Goal: Information Seeking & Learning: Learn about a topic

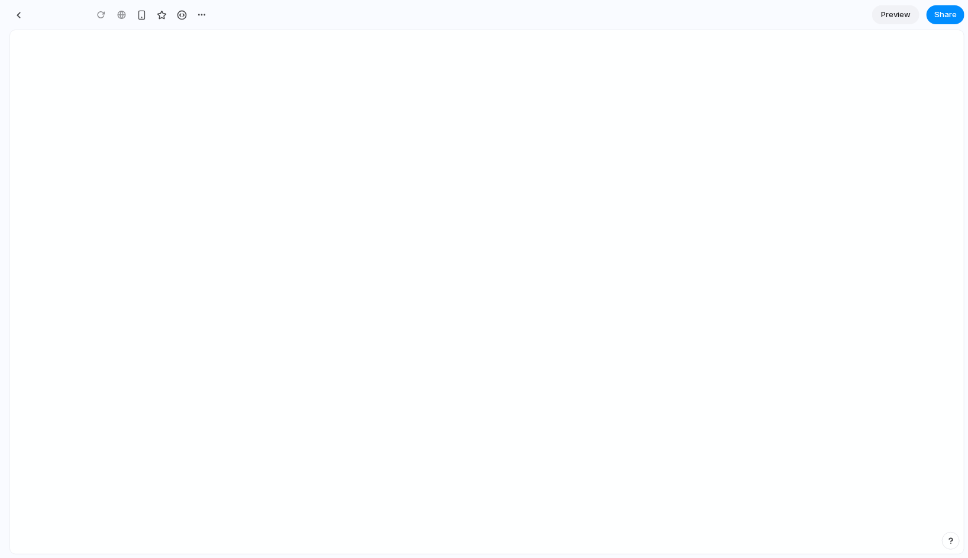
type input "**********"
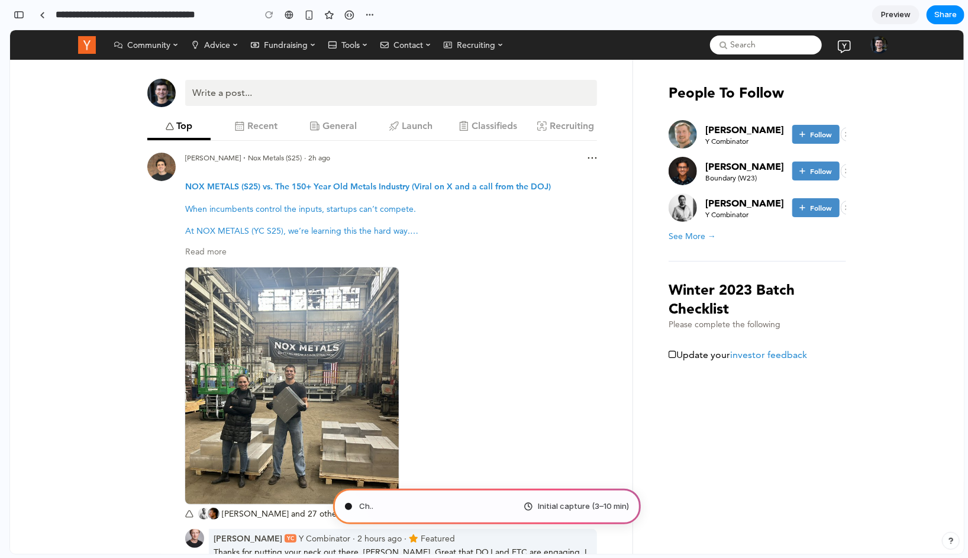
type input "**********"
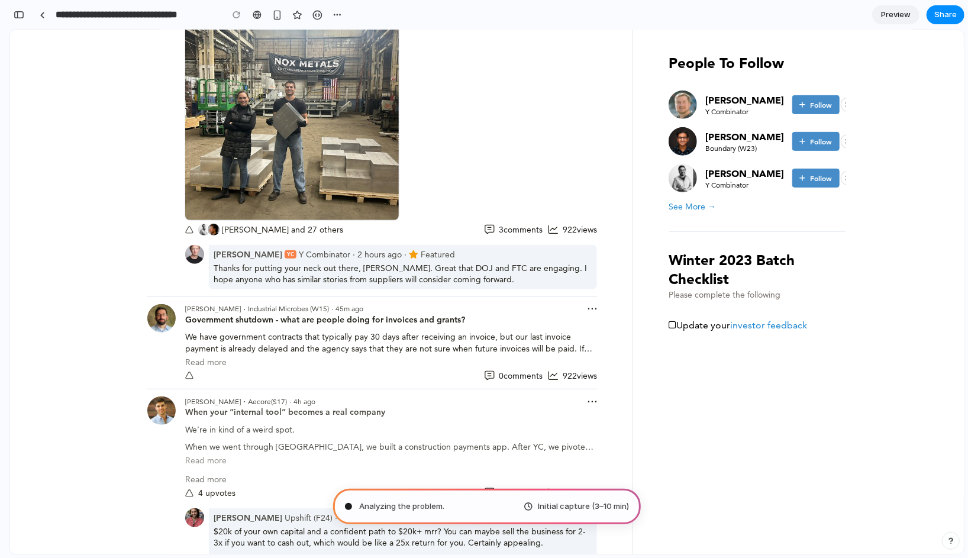
scroll to position [349, 0]
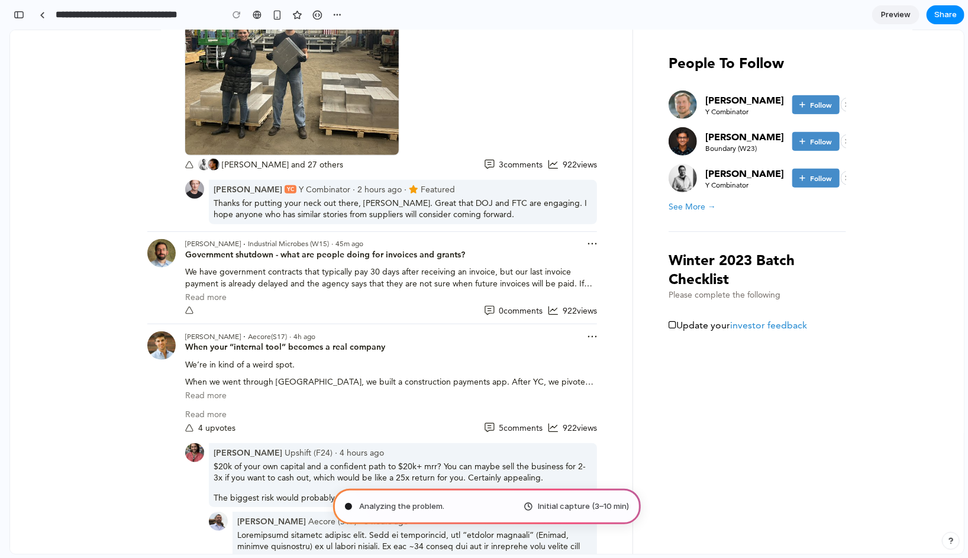
click at [387, 326] on div "[PERSON_NAME] · Aecore (S17) · 4h ago · 4h ago When your “internal tool” become…" at bounding box center [372, 445] width 450 height 243
click at [387, 231] on div "[PERSON_NAME] · Industrial Microbes (W15) · 45m ago · 45m ago Government shutdo…" at bounding box center [372, 273] width 450 height 85
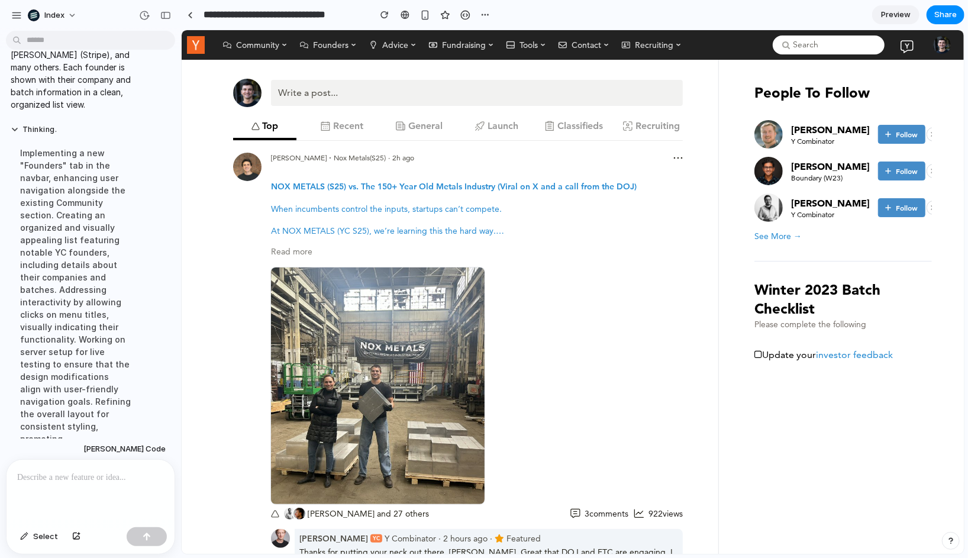
click at [316, 47] on span "Founders" at bounding box center [331, 44] width 36 height 12
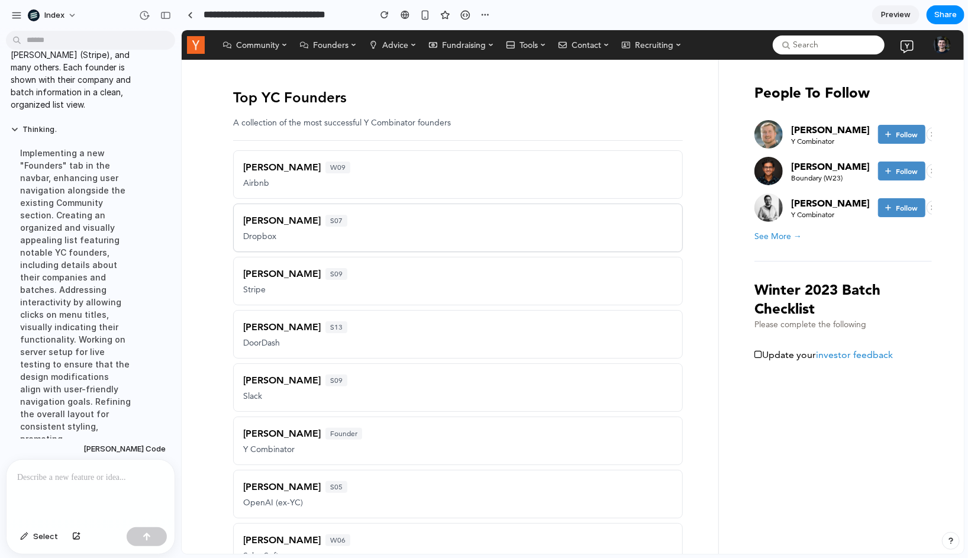
click at [348, 216] on div "[PERSON_NAME] S07 Dropbox" at bounding box center [458, 227] width 450 height 49
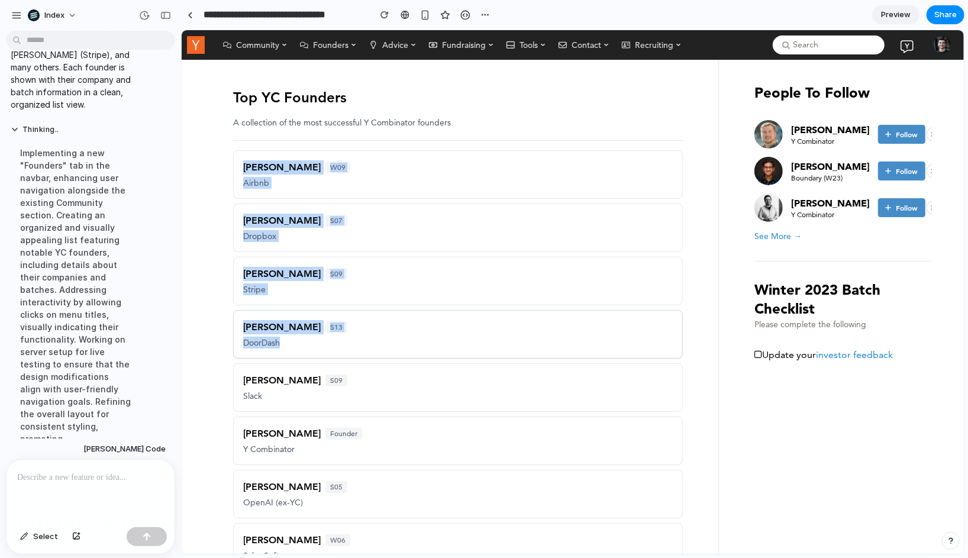
drag, startPoint x: 363, startPoint y: 133, endPoint x: 382, endPoint y: 346, distance: 214.5
click at [382, 346] on div "Top YC Founders A collection of the most successful Y Combinator founders [PERS…" at bounding box center [458, 511] width 450 height 866
click at [382, 346] on div "[PERSON_NAME] S13 DoorDash" at bounding box center [458, 334] width 450 height 49
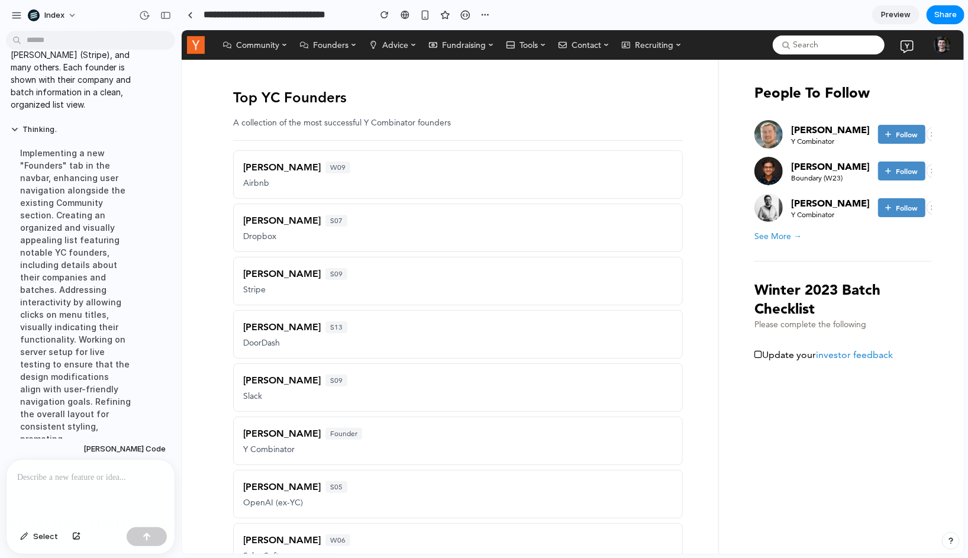
click at [207, 139] on div "Top YC Founders A collection of the most successful Y Combinator founders [PERS…" at bounding box center [573, 511] width 764 height 904
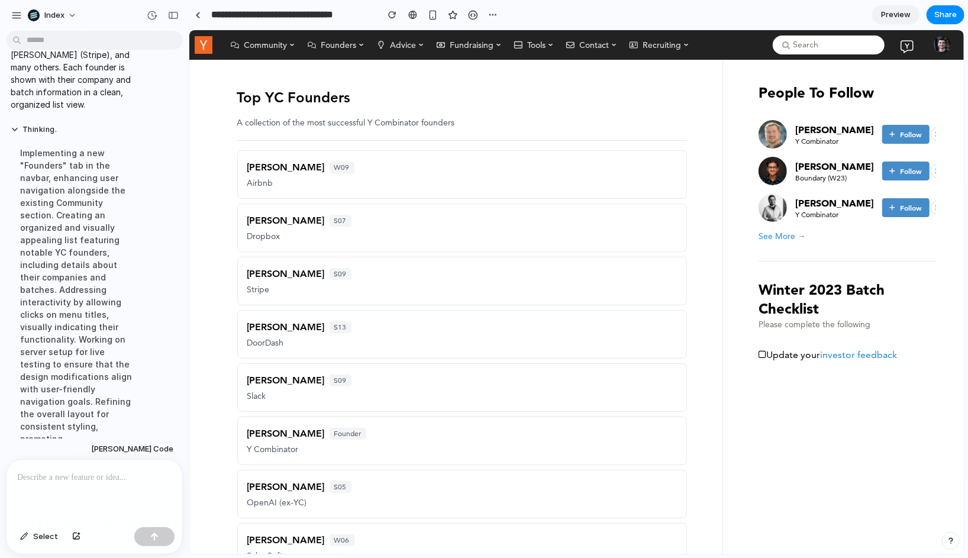
scroll to position [202, 0]
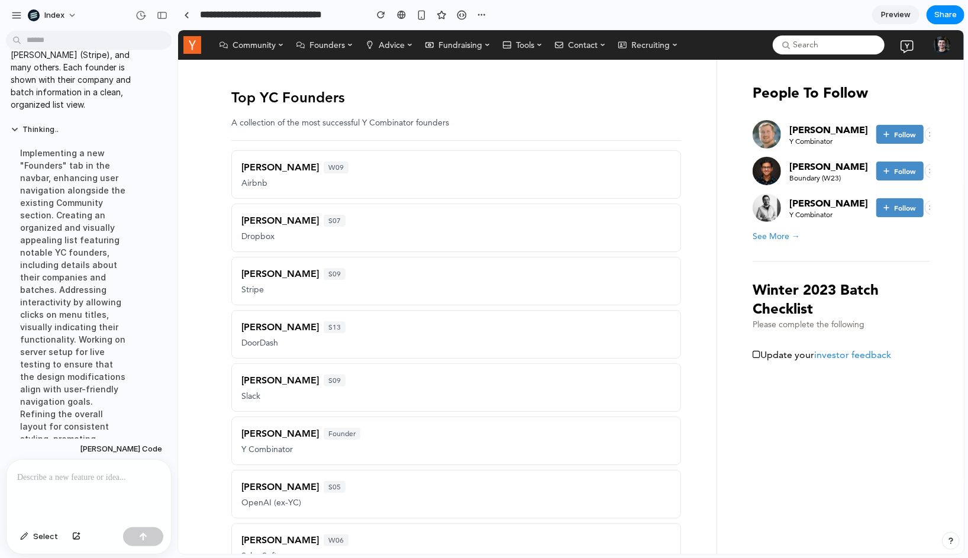
click at [237, 46] on span "Community" at bounding box center [253, 44] width 43 height 12
